Goal: Book appointment/travel/reservation

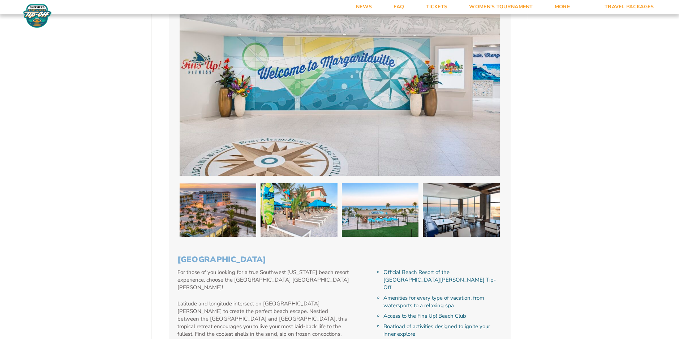
scroll to position [1084, 0]
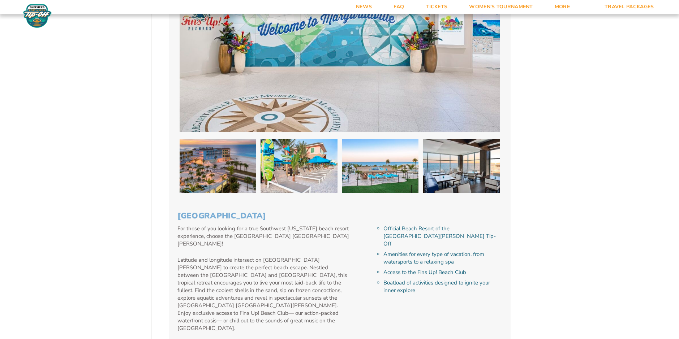
click at [197, 339] on link "Hotel Website" at bounding box center [201, 344] width 48 height 7
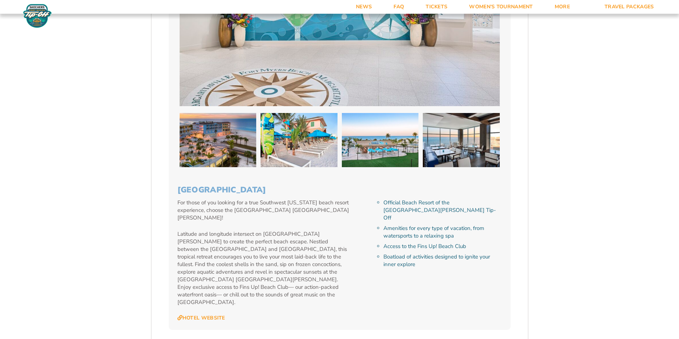
scroll to position [1120, 0]
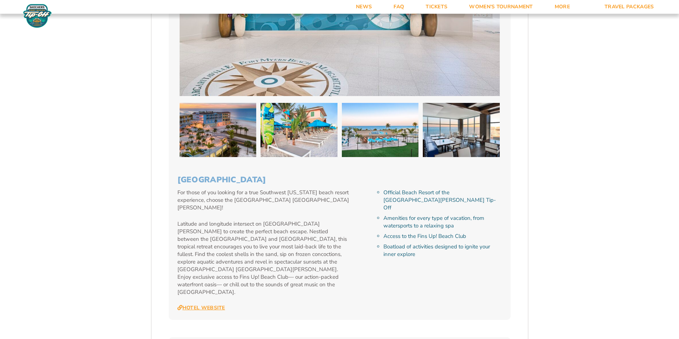
click at [220, 305] on link "Hotel Website" at bounding box center [201, 308] width 48 height 7
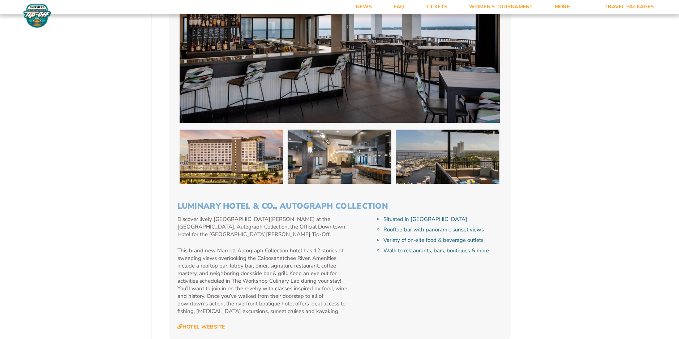
scroll to position [1951, 0]
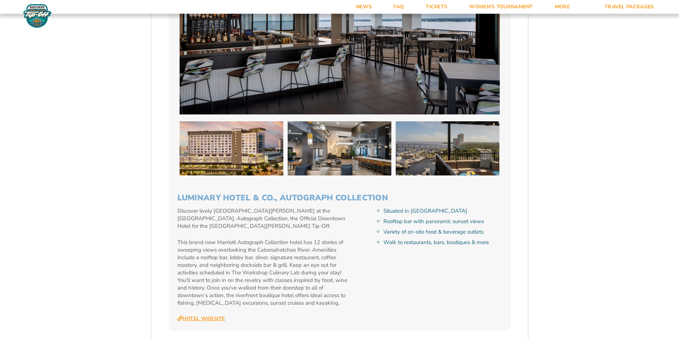
click at [204, 316] on link "Hotel Website" at bounding box center [201, 319] width 48 height 7
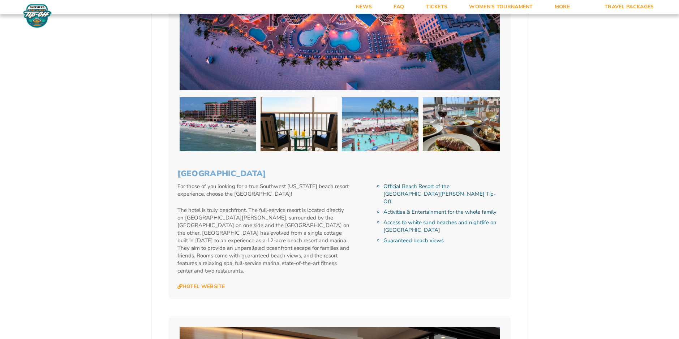
scroll to position [1554, 0]
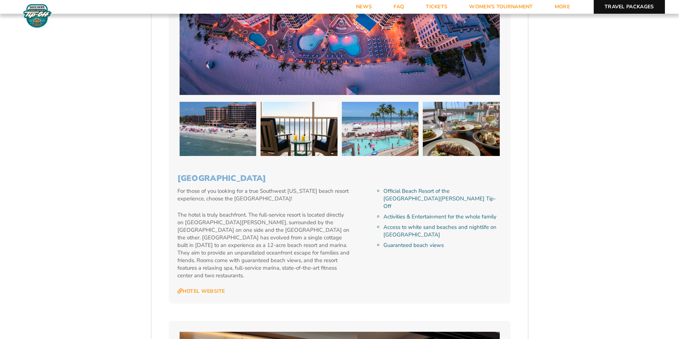
click at [626, 6] on link "Travel Packages" at bounding box center [629, 7] width 71 height 14
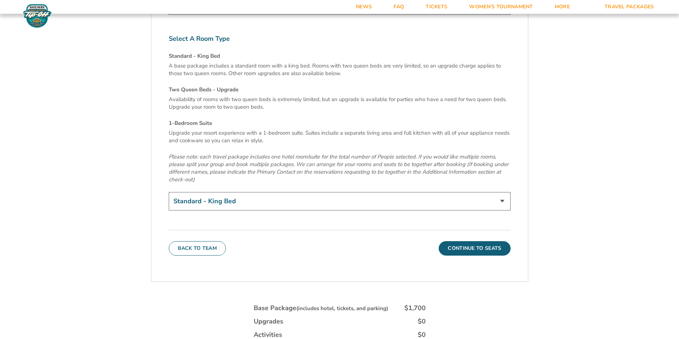
scroll to position [2494, 0]
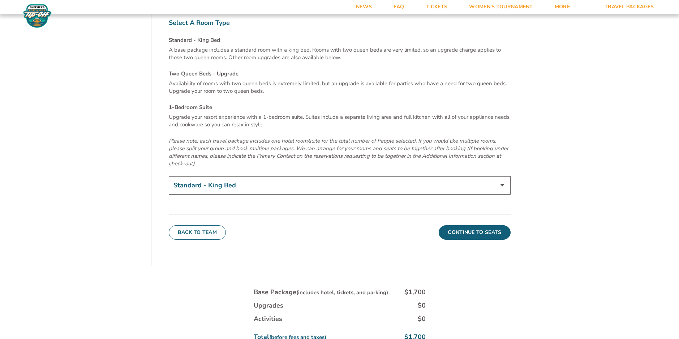
click at [501, 176] on select "Standard - King Bed Two Queen Beds - Upgrade (+$15 per night) 1-Bedroom Suite (…" at bounding box center [340, 185] width 342 height 18
select select "1-Bedroom Suite"
click at [169, 176] on select "Standard - King Bed Two Queen Beds - Upgrade (+$15 per night) 1-Bedroom Suite (…" at bounding box center [340, 185] width 342 height 18
click at [459, 226] on button "Continue To Seats" at bounding box center [475, 233] width 72 height 14
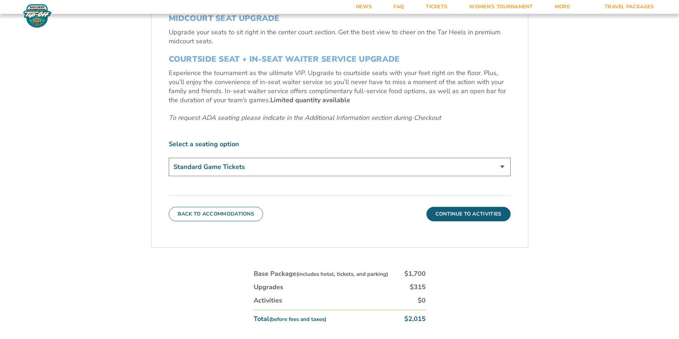
scroll to position [377, 0]
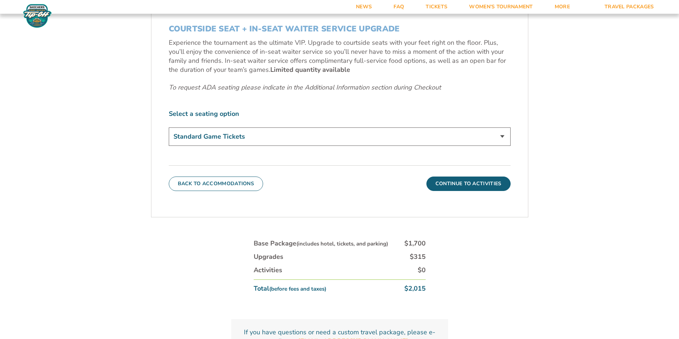
click at [502, 137] on select "Standard Game Tickets Midcourt Seat Upgrade (+$140 per person) Courtside Seat +…" at bounding box center [340, 137] width 342 height 18
click at [169, 128] on select "Standard Game Tickets Midcourt Seat Upgrade (+$140 per person) Courtside Seat +…" at bounding box center [340, 137] width 342 height 18
click at [463, 184] on button "Continue To Activities" at bounding box center [468, 184] width 84 height 14
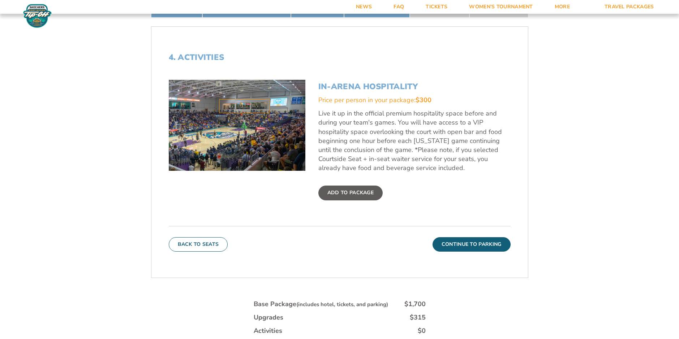
scroll to position [269, 0]
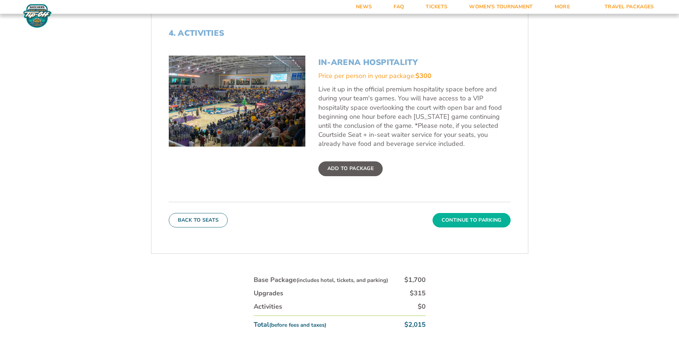
click at [469, 221] on button "Continue To Parking" at bounding box center [472, 220] width 78 height 14
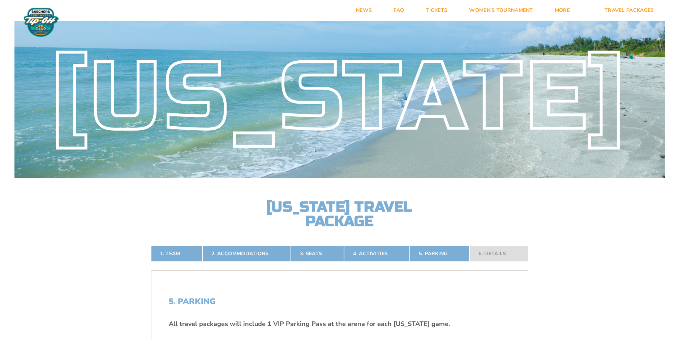
scroll to position [0, 0]
